Goal: Information Seeking & Learning: Check status

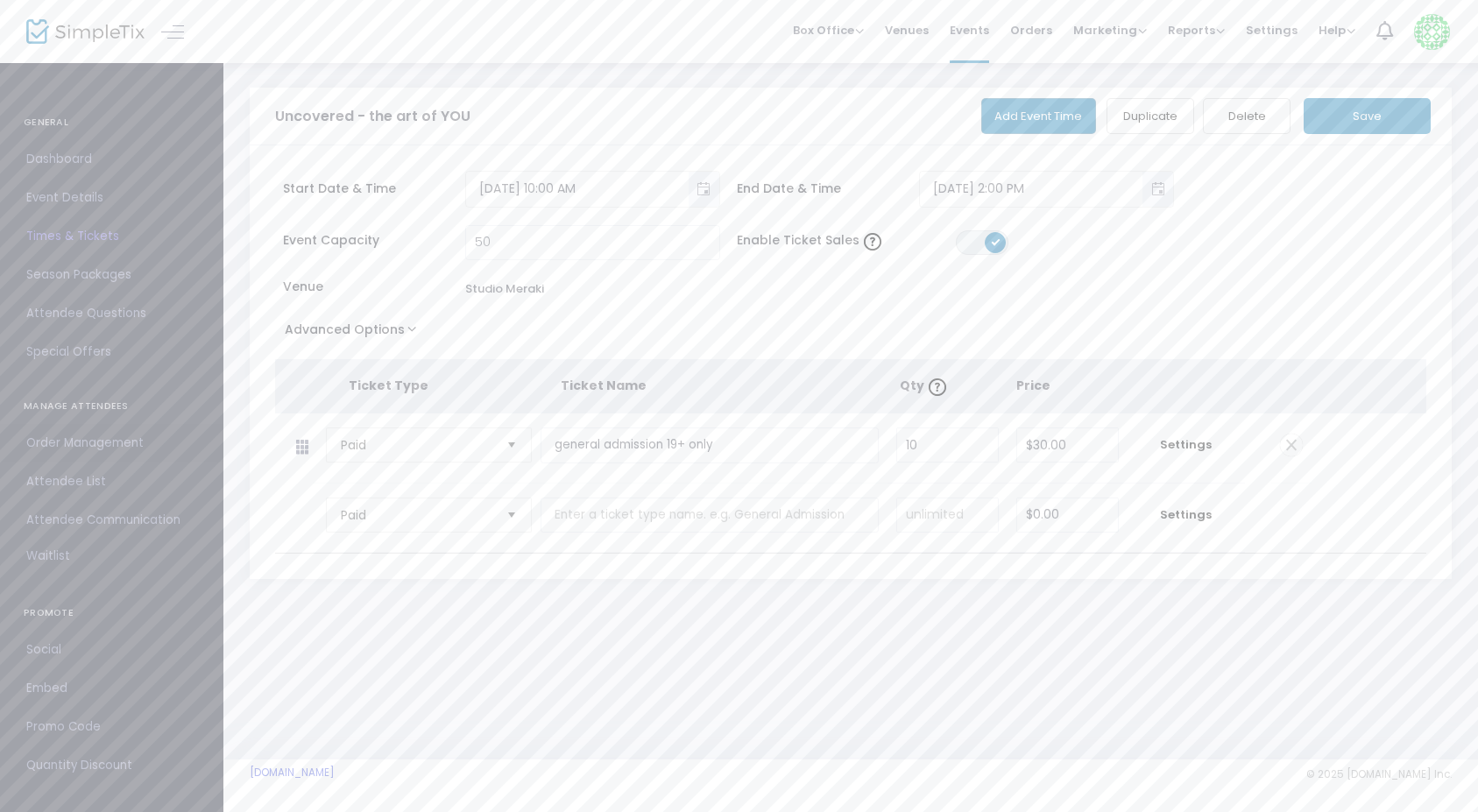
click at [78, 446] on span "Order Management" at bounding box center [111, 443] width 171 height 22
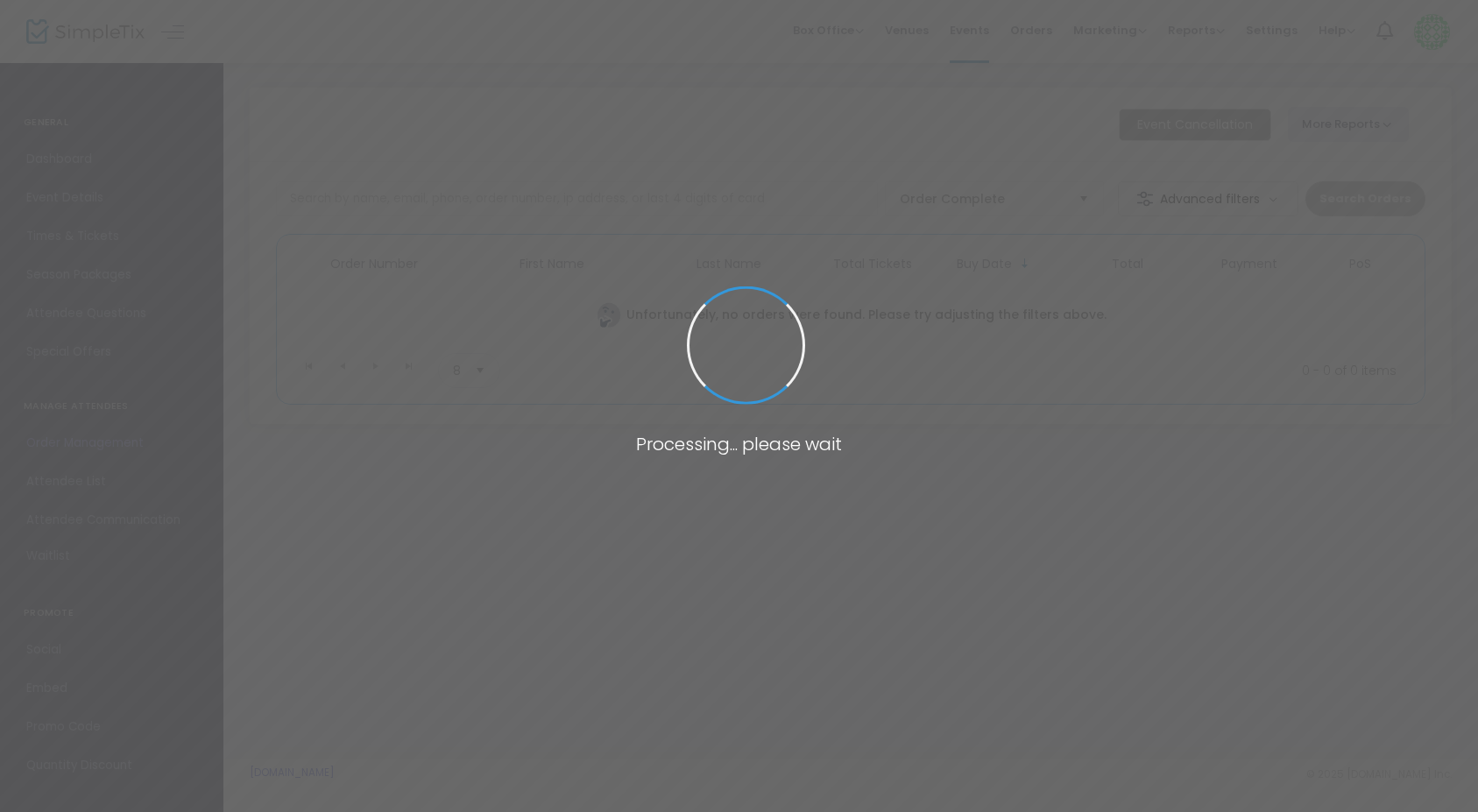
click at [78, 446] on span at bounding box center [739, 406] width 1478 height 812
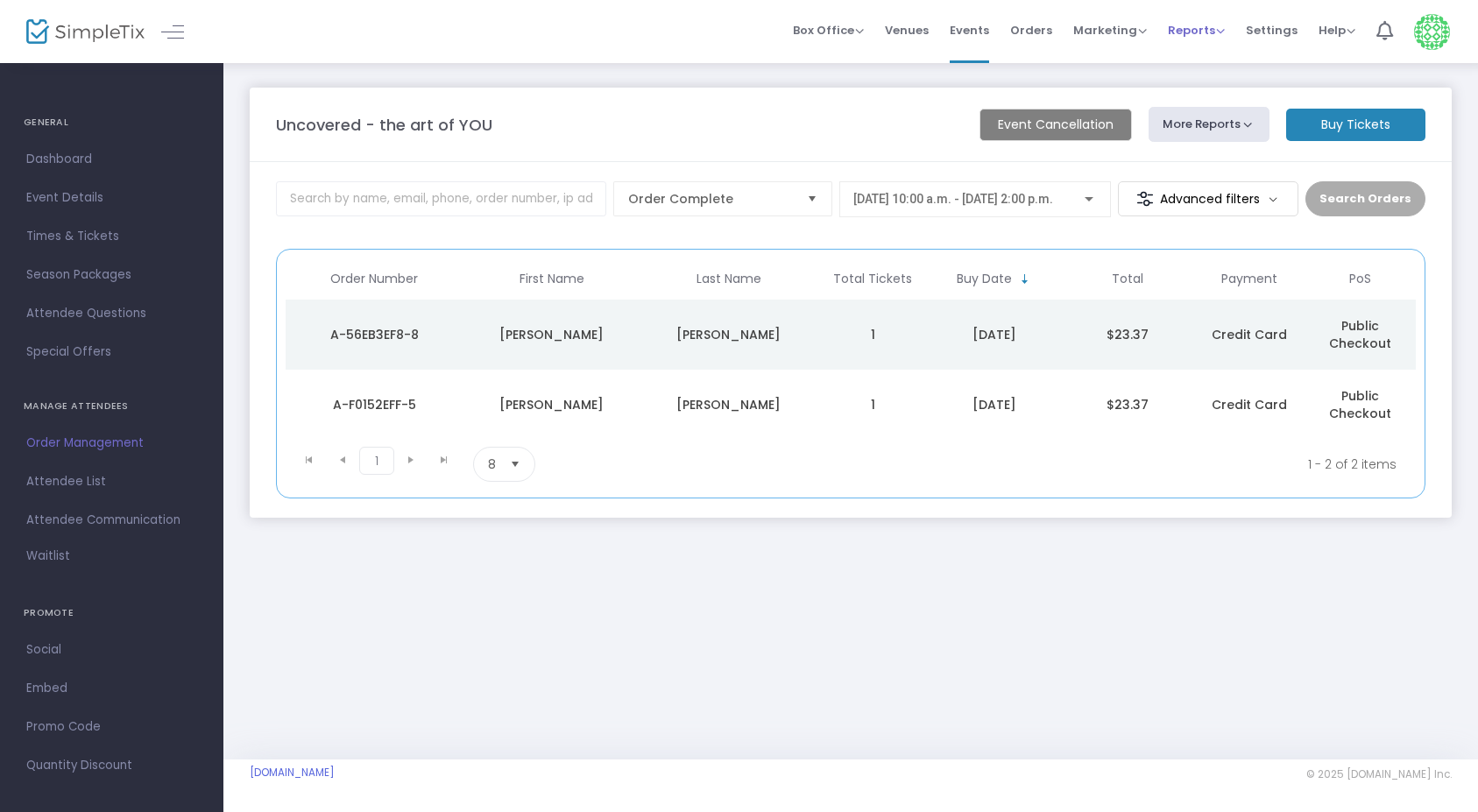
click at [1195, 33] on span "Reports" at bounding box center [1197, 30] width 57 height 17
click at [1209, 54] on li "Analytics" at bounding box center [1224, 59] width 114 height 34
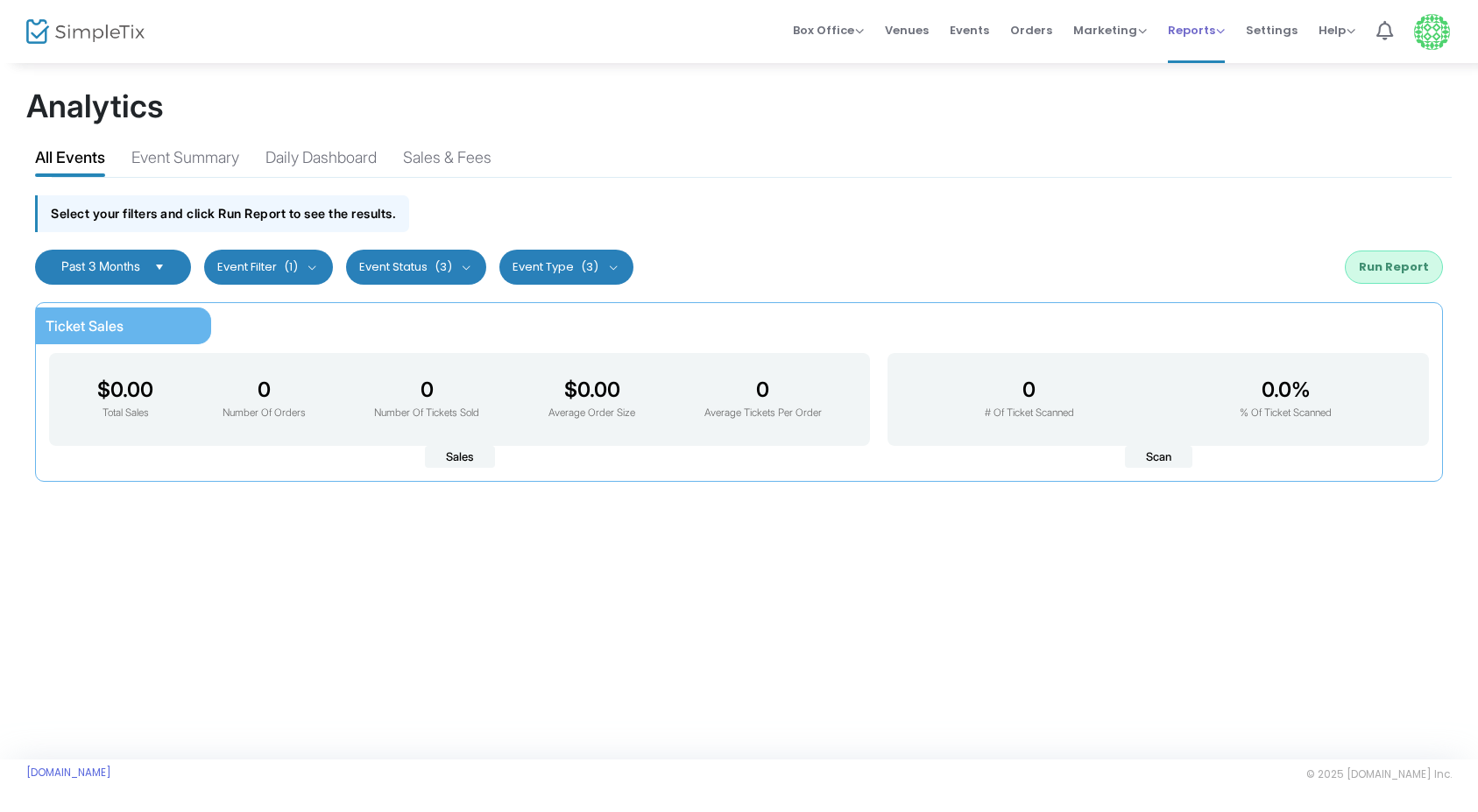
click at [1212, 42] on span "Reports Analytics Sales Reports Download" at bounding box center [1197, 30] width 57 height 45
click at [1214, 29] on span "Reports" at bounding box center [1197, 30] width 57 height 17
click at [1213, 90] on li "Sales Reports" at bounding box center [1224, 93] width 114 height 34
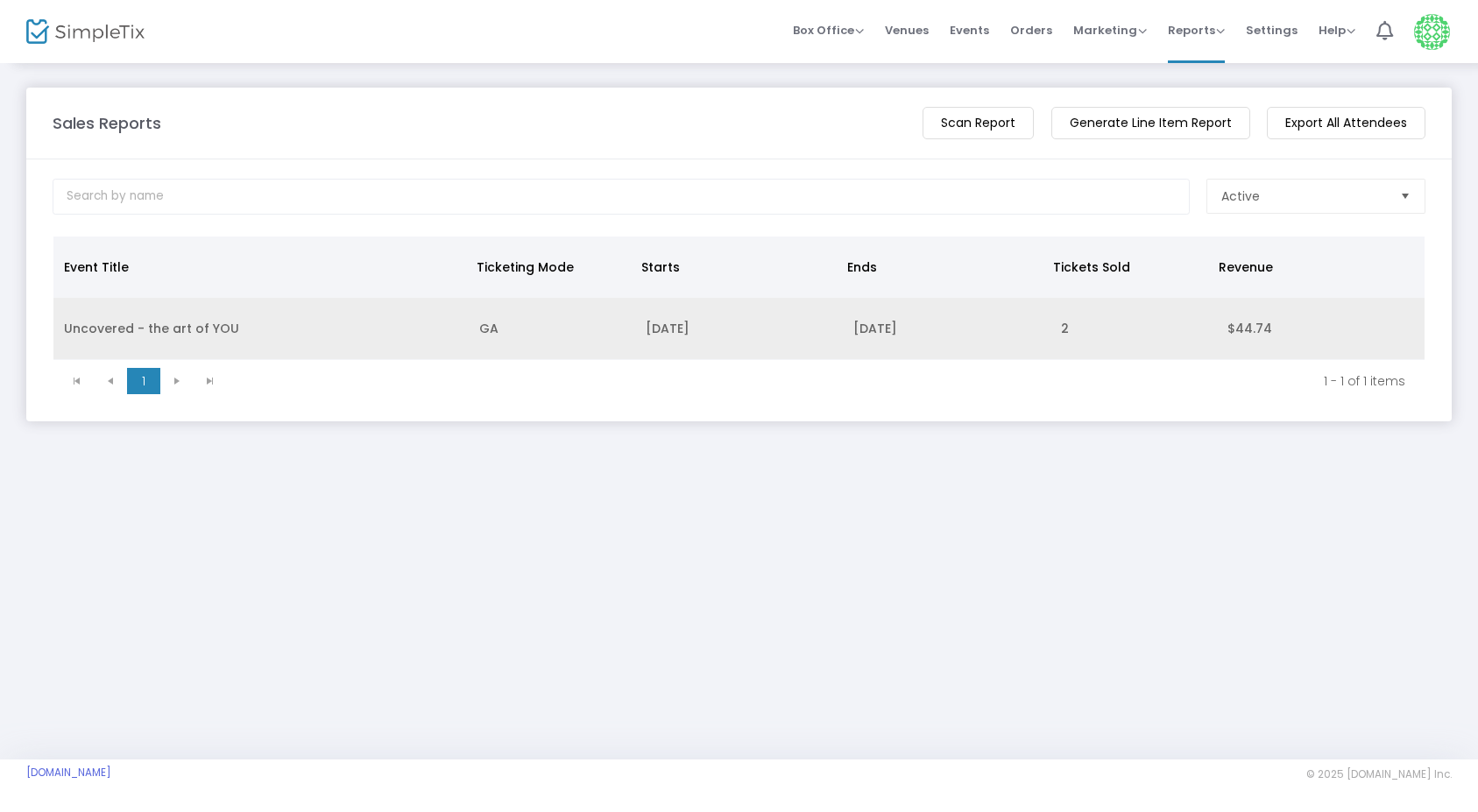
click at [845, 332] on td "2025-10-18" at bounding box center [946, 328] width 208 height 62
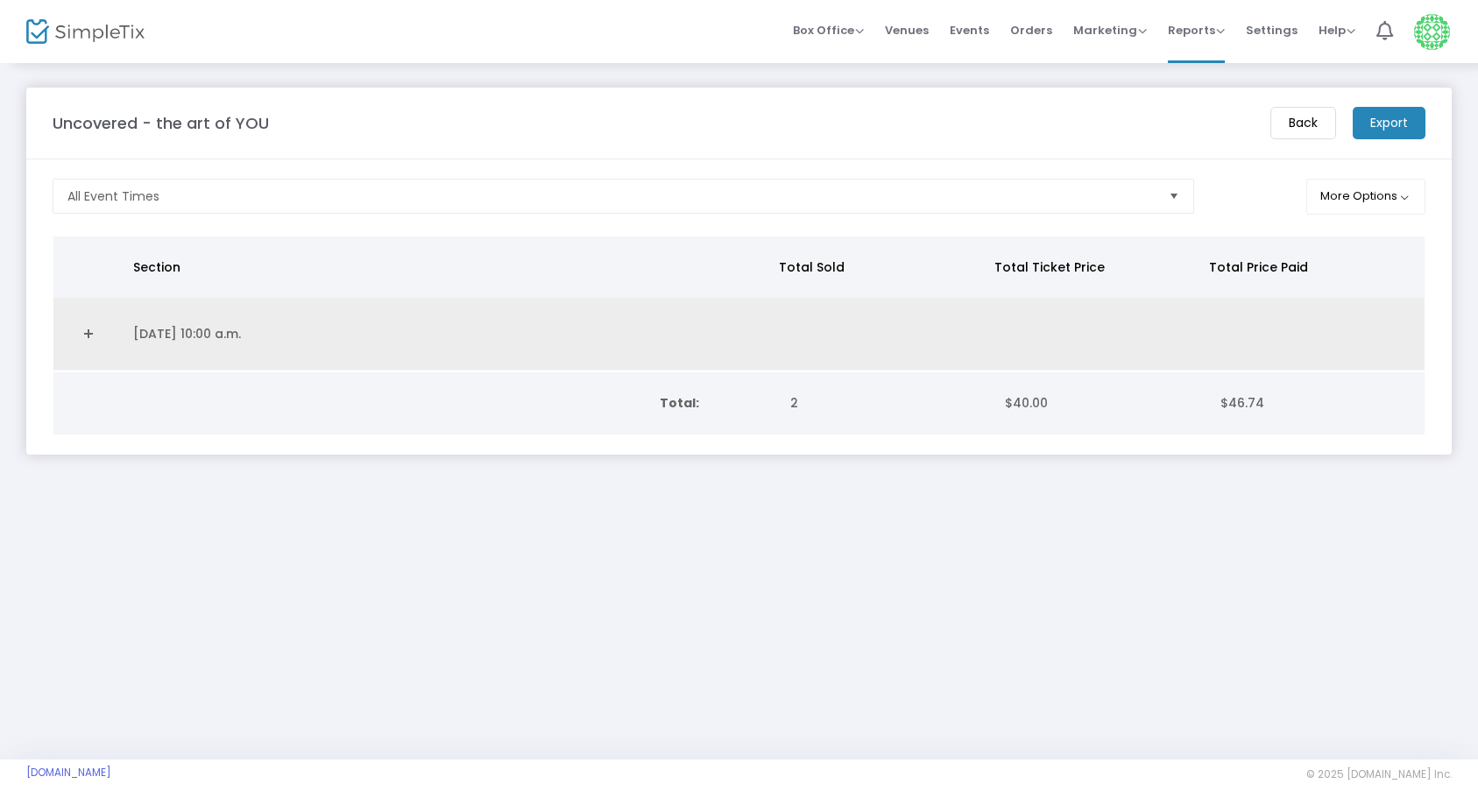
click at [841, 351] on td "Data table" at bounding box center [882, 333] width 217 height 73
